Goal: Task Accomplishment & Management: Use online tool/utility

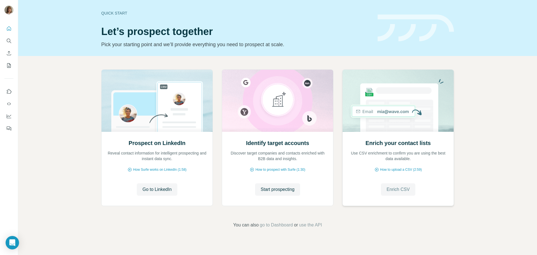
click at [392, 193] on span "Enrich CSV" at bounding box center [398, 189] width 23 height 7
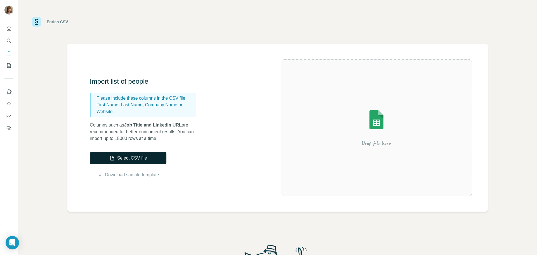
click at [115, 159] on button "Select CSV file" at bounding box center [128, 158] width 77 height 12
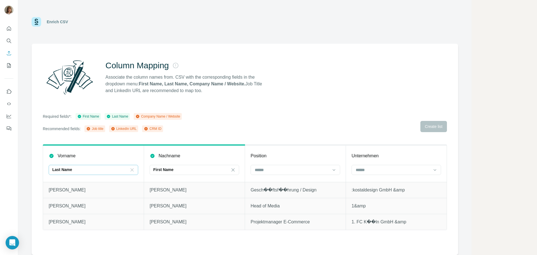
click at [132, 169] on icon at bounding box center [132, 170] width 6 height 6
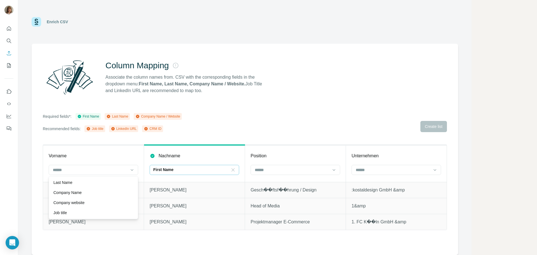
click at [234, 170] on icon at bounding box center [233, 170] width 6 height 6
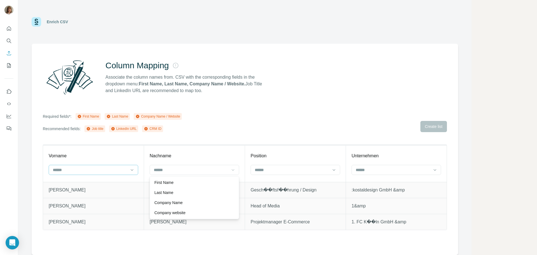
click at [60, 172] on input at bounding box center [90, 170] width 76 height 6
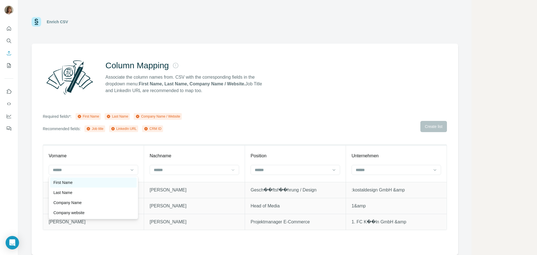
click at [61, 184] on p "First Name" at bounding box center [62, 183] width 19 height 6
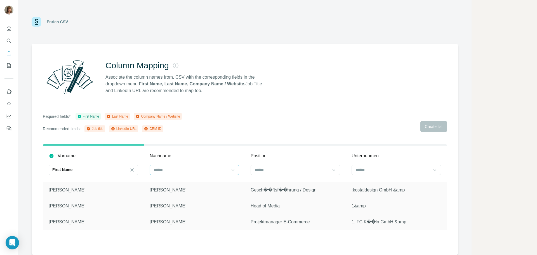
click at [167, 171] on input at bounding box center [191, 170] width 76 height 6
click at [171, 182] on p "Last Name" at bounding box center [163, 183] width 19 height 6
click at [274, 170] on input at bounding box center [292, 170] width 76 height 6
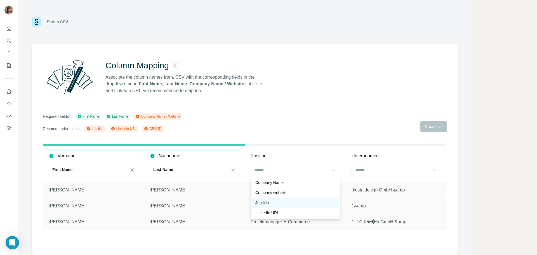
click at [276, 202] on div "Job title" at bounding box center [295, 203] width 80 height 6
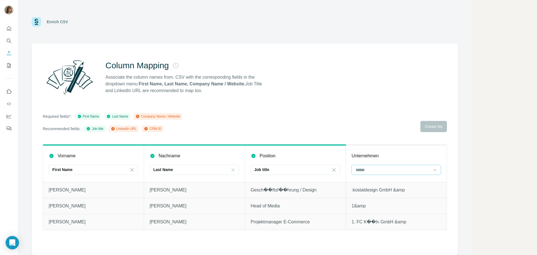
click at [369, 165] on div at bounding box center [393, 170] width 76 height 10
click at [375, 183] on p "Company Name" at bounding box center [370, 183] width 28 height 6
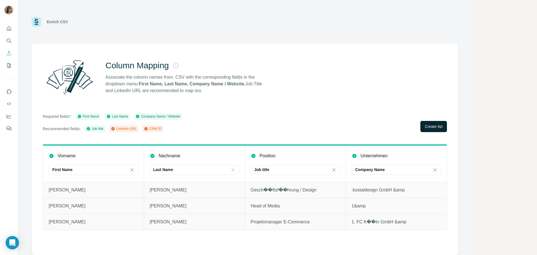
click at [437, 124] on span "Create list" at bounding box center [434, 127] width 18 height 6
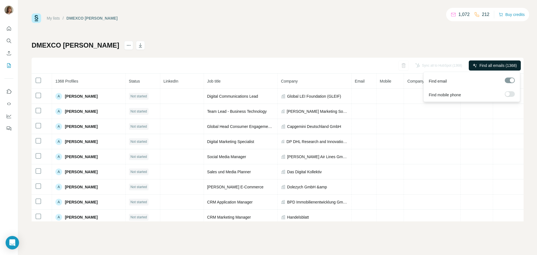
click at [486, 67] on span "Find all emails (1368)" at bounding box center [498, 66] width 37 height 6
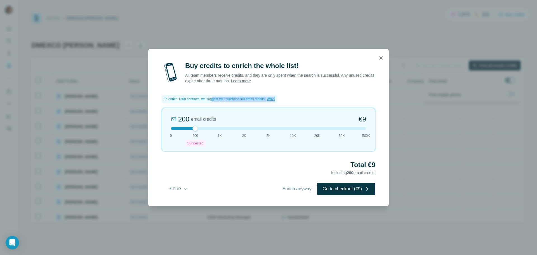
drag, startPoint x: 217, startPoint y: 99, endPoint x: 323, endPoint y: 101, distance: 106.1
click at [323, 101] on div "Buy credits to enrich the whole list! All team members receive credits, and the…" at bounding box center [268, 133] width 241 height 145
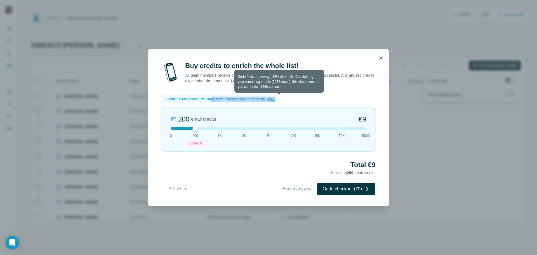
click at [276, 99] on span "Why?" at bounding box center [271, 99] width 9 height 4
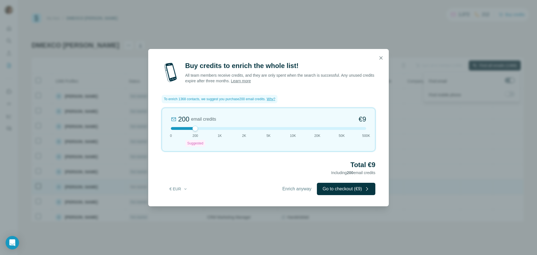
click at [290, 190] on span "Enrich anyway" at bounding box center [296, 189] width 29 height 7
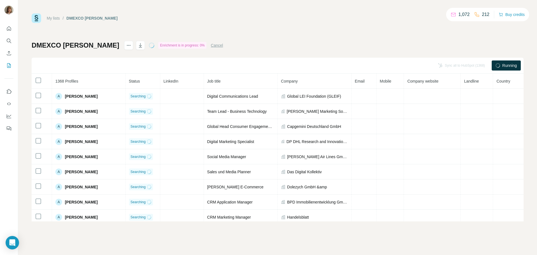
click at [503, 63] on span "Running" at bounding box center [510, 66] width 15 height 6
click at [502, 67] on div "Running" at bounding box center [506, 65] width 29 height 10
click at [414, 40] on div "My lists / DMEXCO [PERSON_NAME] 1,069 212 Buy credits DMEXCO [PERSON_NAME] Enri…" at bounding box center [278, 117] width 492 height 208
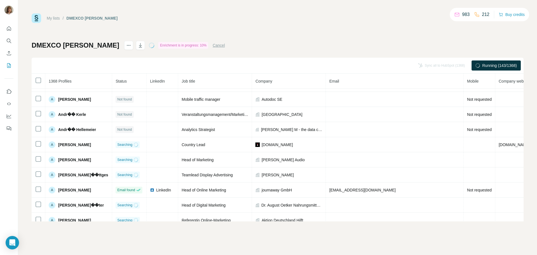
scroll to position [766, 0]
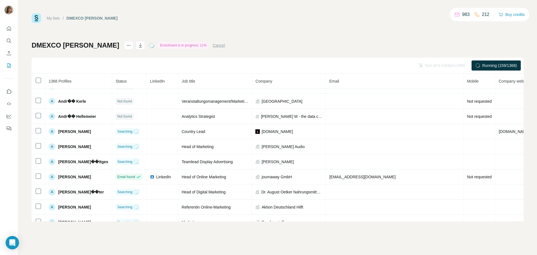
click at [213, 46] on button "Cancel" at bounding box center [219, 46] width 12 height 6
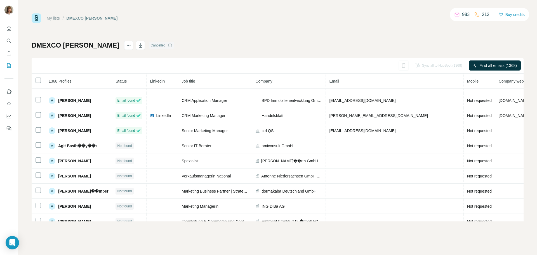
scroll to position [0, 0]
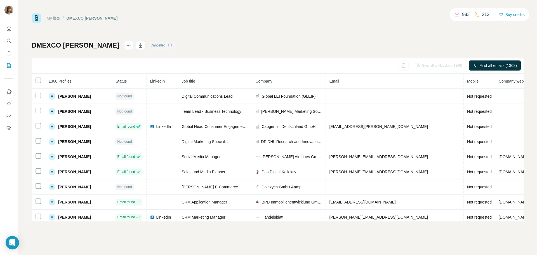
click at [396, 66] on div "Sync all to HubSpot (1368) Find all emails (1368)" at bounding box center [278, 66] width 492 height 16
click at [5, 65] on button "My lists" at bounding box center [8, 65] width 9 height 10
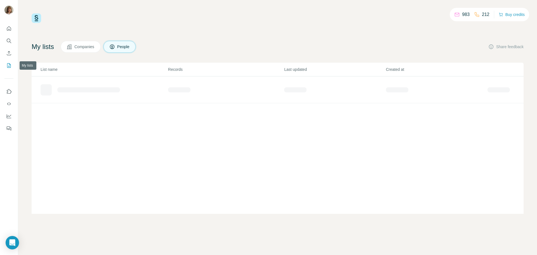
click at [10, 66] on icon "My lists" at bounding box center [9, 66] width 6 height 6
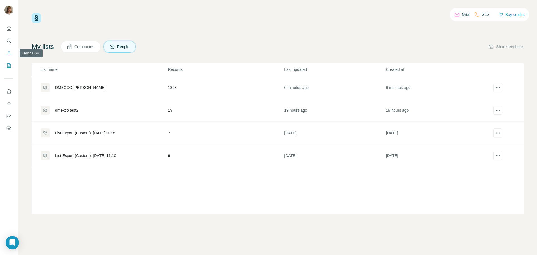
click at [10, 52] on icon "Enrich CSV" at bounding box center [9, 53] width 6 height 6
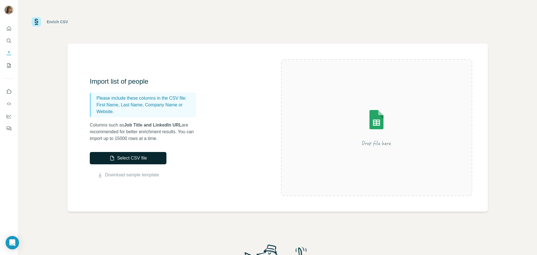
click at [162, 157] on button "Select CSV file" at bounding box center [128, 158] width 77 height 12
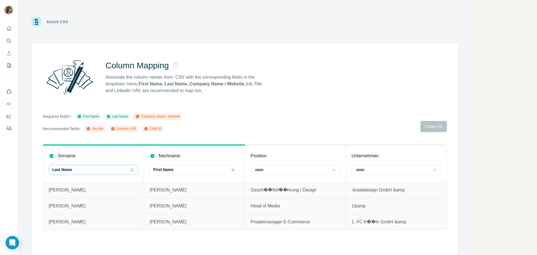
click at [104, 173] on div "Last Name" at bounding box center [90, 170] width 76 height 10
click at [231, 170] on icon at bounding box center [233, 170] width 6 height 6
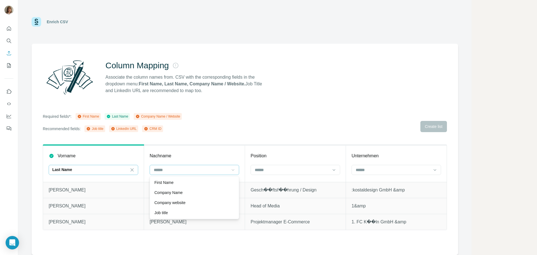
click at [72, 165] on div "Last Name" at bounding box center [90, 170] width 76 height 10
click at [71, 183] on p "First Name" at bounding box center [62, 183] width 19 height 6
click at [184, 172] on input at bounding box center [191, 170] width 76 height 6
click at [173, 185] on p "Last Name" at bounding box center [163, 183] width 19 height 6
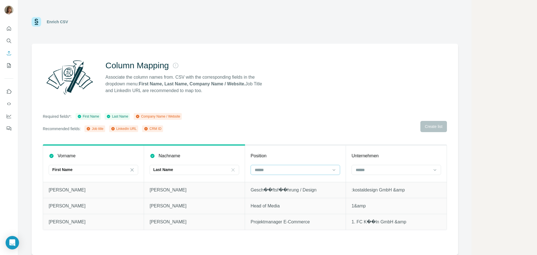
click at [259, 167] on input at bounding box center [292, 170] width 76 height 6
click at [269, 202] on p "Job title" at bounding box center [261, 203] width 13 height 6
click at [376, 170] on input at bounding box center [393, 170] width 76 height 6
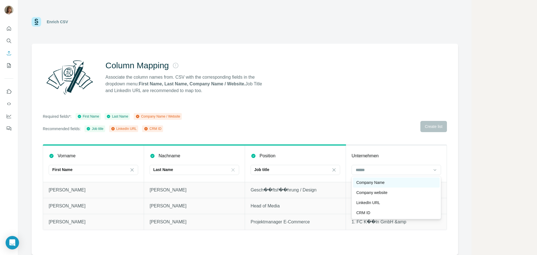
click at [374, 185] on p "Company Name" at bounding box center [370, 183] width 28 height 6
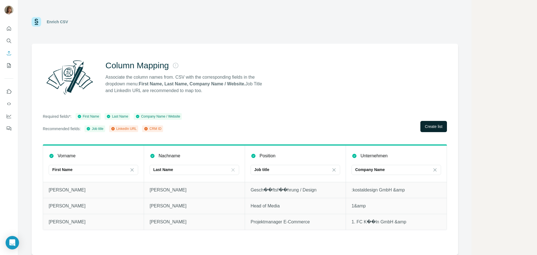
click at [428, 124] on span "Create list" at bounding box center [434, 127] width 18 height 6
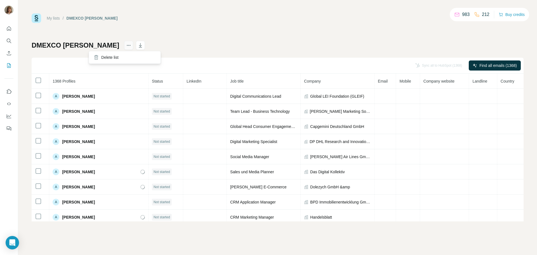
click at [126, 44] on icon "actions" at bounding box center [129, 46] width 6 height 6
click at [104, 55] on div "Delete list" at bounding box center [124, 57] width 69 height 10
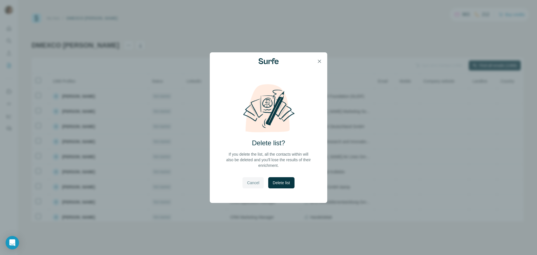
click at [257, 184] on span "Cancel" at bounding box center [253, 183] width 12 height 6
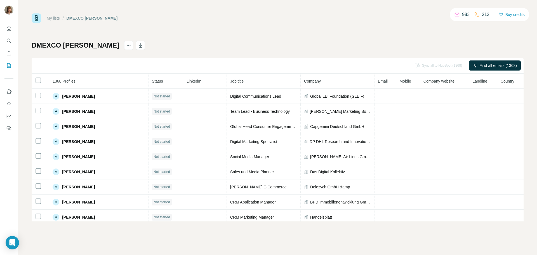
click at [194, 20] on div "My lists / DMEXCO [PERSON_NAME] 983 212 Buy credits" at bounding box center [278, 18] width 492 height 10
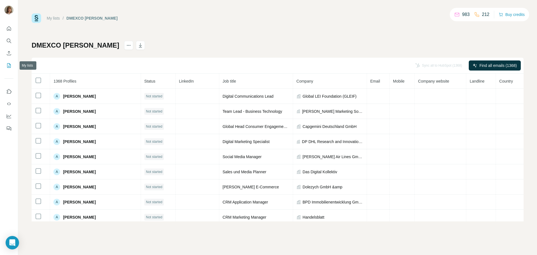
click at [8, 62] on button "My lists" at bounding box center [8, 65] width 9 height 10
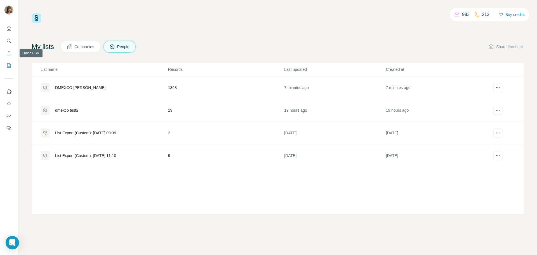
click at [9, 55] on icon "Enrich CSV" at bounding box center [9, 53] width 4 height 4
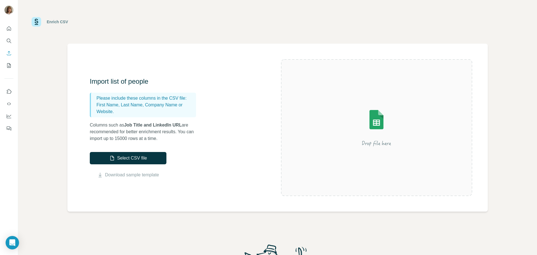
click at [138, 165] on div "Select CSV file Download sample template" at bounding box center [128, 165] width 77 height 26
click at [137, 160] on button "Select CSV file" at bounding box center [128, 158] width 77 height 12
click at [116, 161] on button "Select CSV file" at bounding box center [128, 158] width 77 height 12
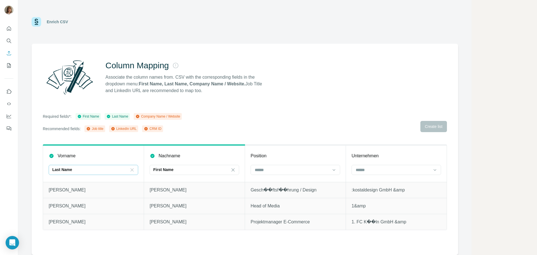
click at [133, 172] on icon at bounding box center [132, 170] width 6 height 6
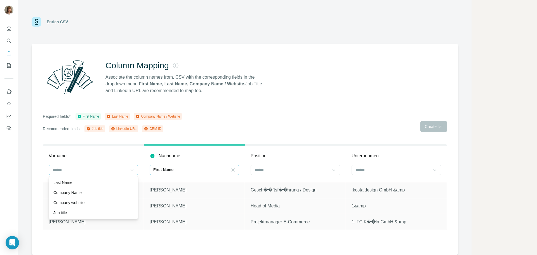
click at [234, 169] on icon at bounding box center [233, 169] width 3 height 3
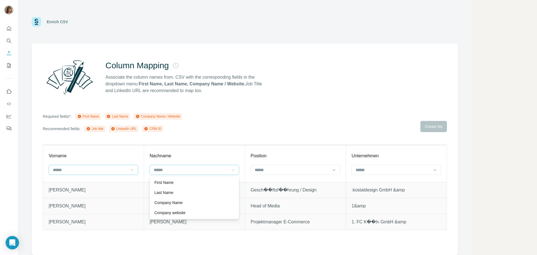
click at [105, 173] on input at bounding box center [90, 170] width 76 height 6
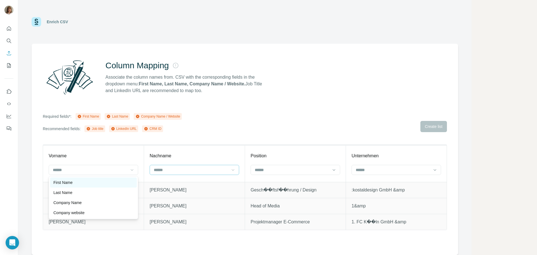
click at [81, 184] on div "First Name" at bounding box center [93, 183] width 80 height 6
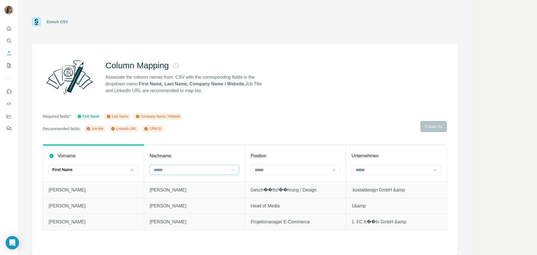
click at [183, 170] on input at bounding box center [191, 170] width 76 height 6
click at [166, 184] on p "Last Name" at bounding box center [163, 183] width 19 height 6
click at [265, 171] on input at bounding box center [292, 170] width 76 height 6
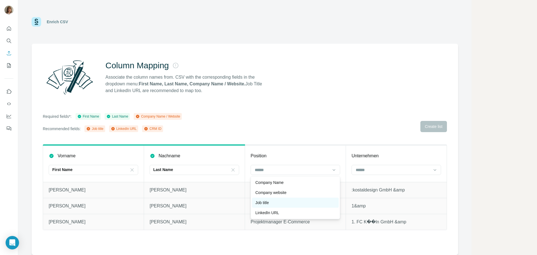
click at [266, 199] on div "Job title" at bounding box center [295, 203] width 87 height 10
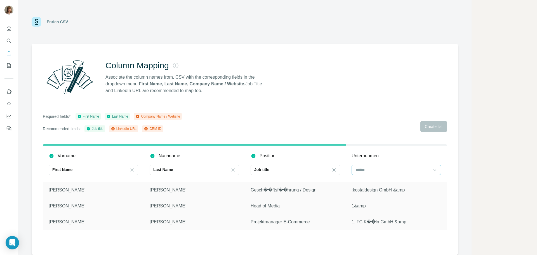
click at [359, 168] on input at bounding box center [393, 170] width 76 height 6
click at [363, 185] on p "Company Name" at bounding box center [370, 183] width 28 height 6
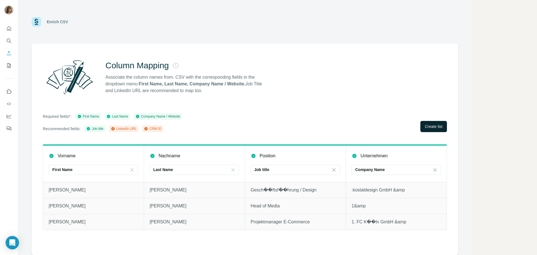
click at [433, 129] on span "Create list" at bounding box center [434, 127] width 18 height 6
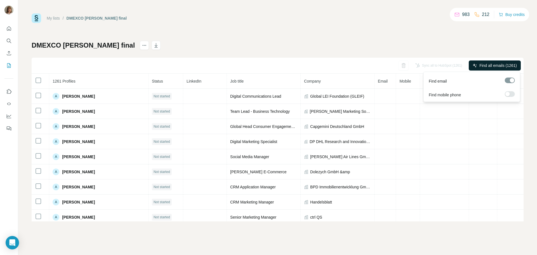
click at [486, 68] on span "Find all emails (1261)" at bounding box center [498, 66] width 37 height 6
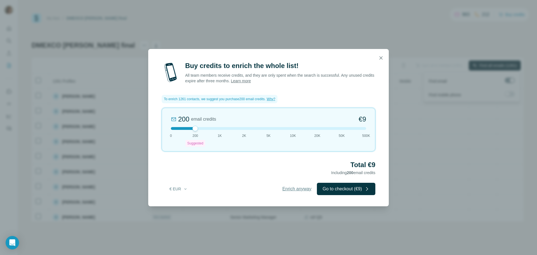
click at [302, 190] on span "Enrich anyway" at bounding box center [296, 189] width 29 height 7
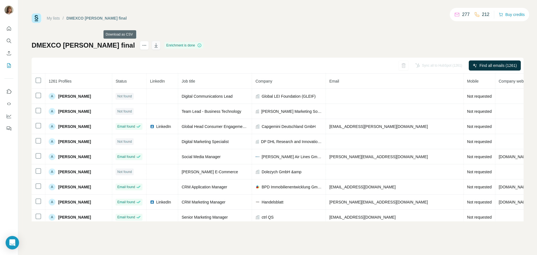
click at [153, 47] on icon "button" at bounding box center [156, 46] width 6 height 6
